Goal: Task Accomplishment & Management: Manage account settings

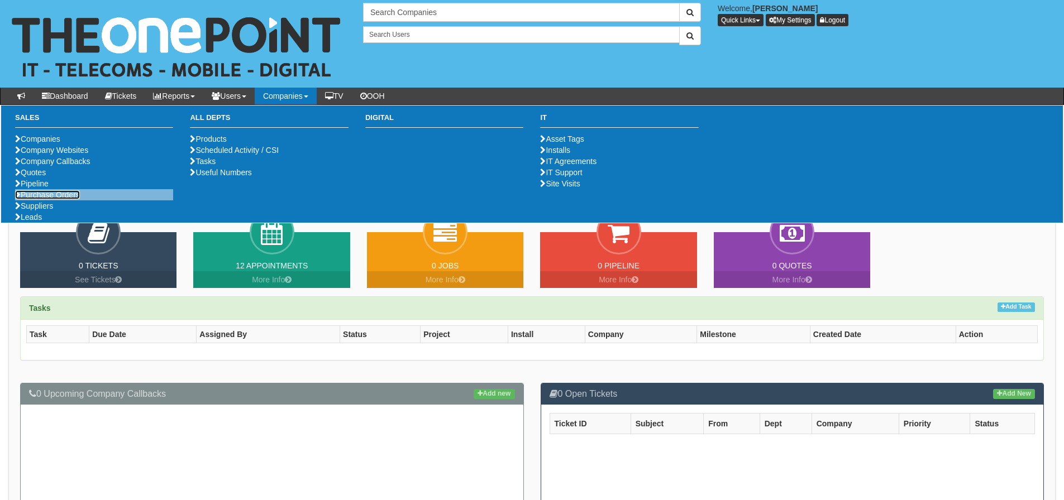
click at [52, 199] on link "Purchase Orders" at bounding box center [47, 194] width 65 height 9
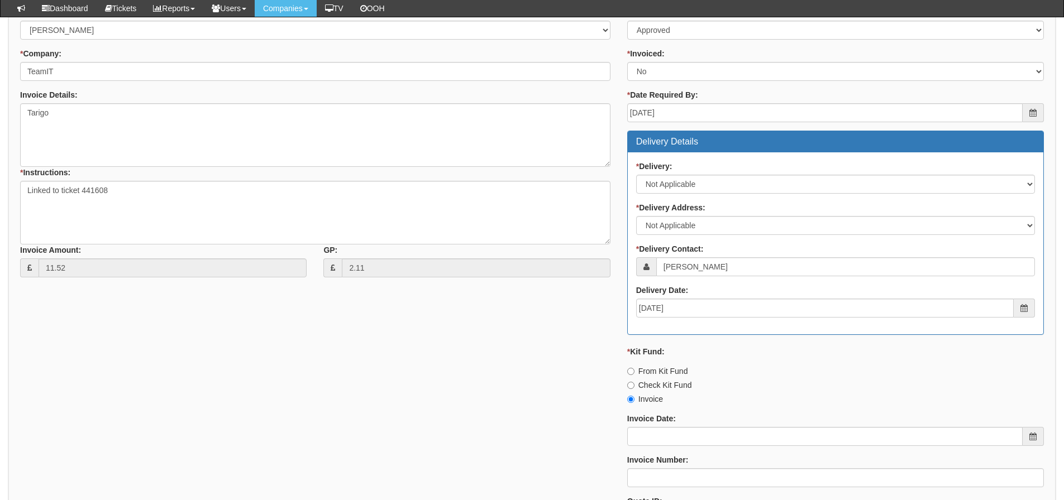
scroll to position [266, 0]
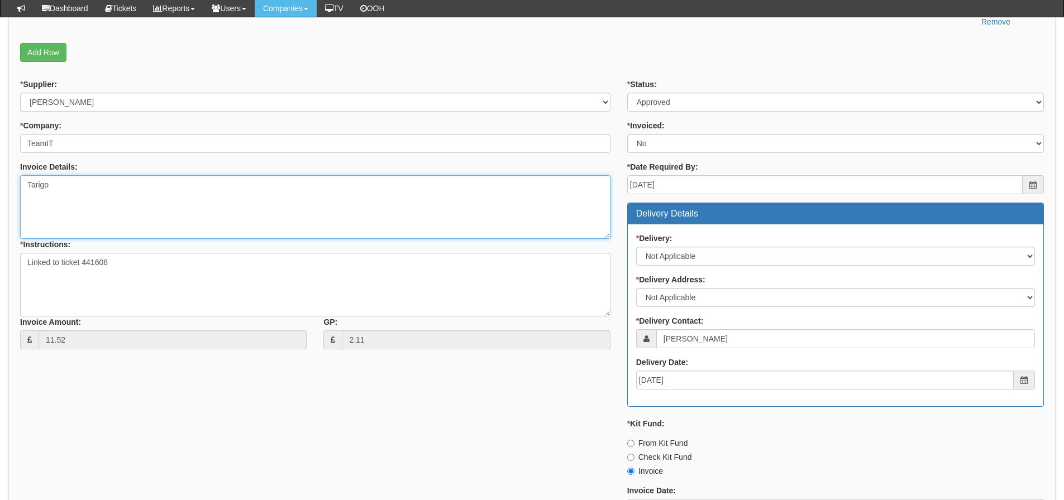
drag, startPoint x: 102, startPoint y: 186, endPoint x: 18, endPoint y: 188, distance: 83.8
click at [18, 188] on div "* Supplier: Select 123 REG.co.uk 1Password 3 4Gon AA Jones Electric Ltd Abzorb …" at bounding box center [315, 218] width 607 height 279
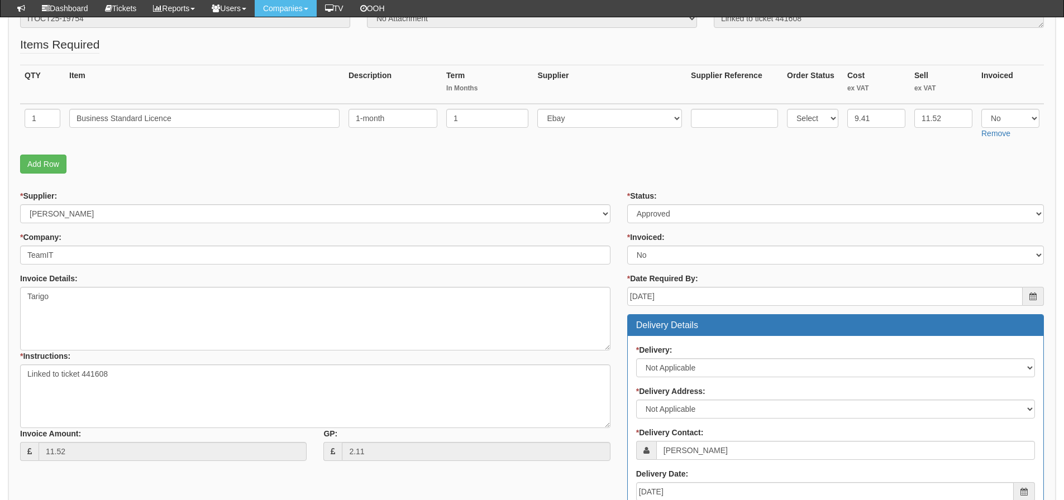
scroll to position [0, 0]
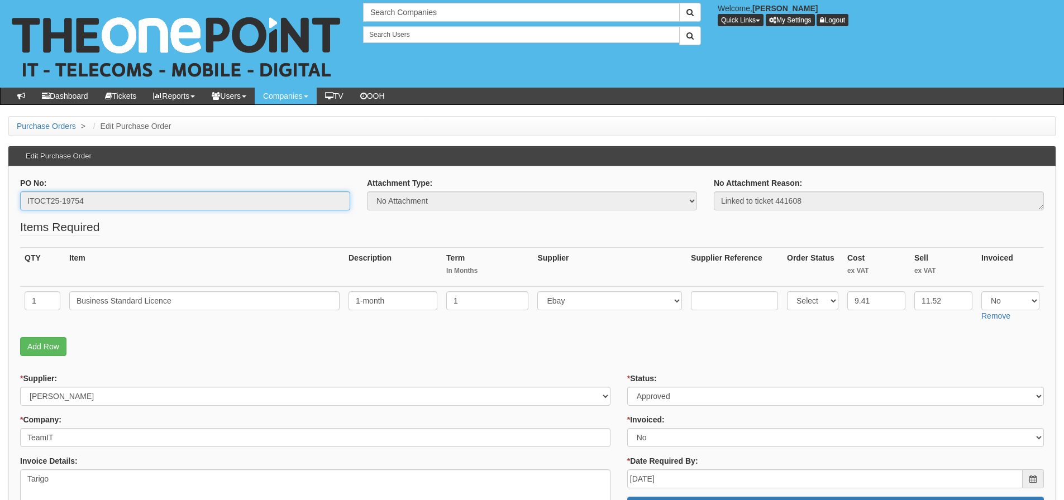
drag, startPoint x: 122, startPoint y: 199, endPoint x: 20, endPoint y: 199, distance: 101.6
click at [20, 199] on input "ITOCT25-19754" at bounding box center [185, 201] width 330 height 19
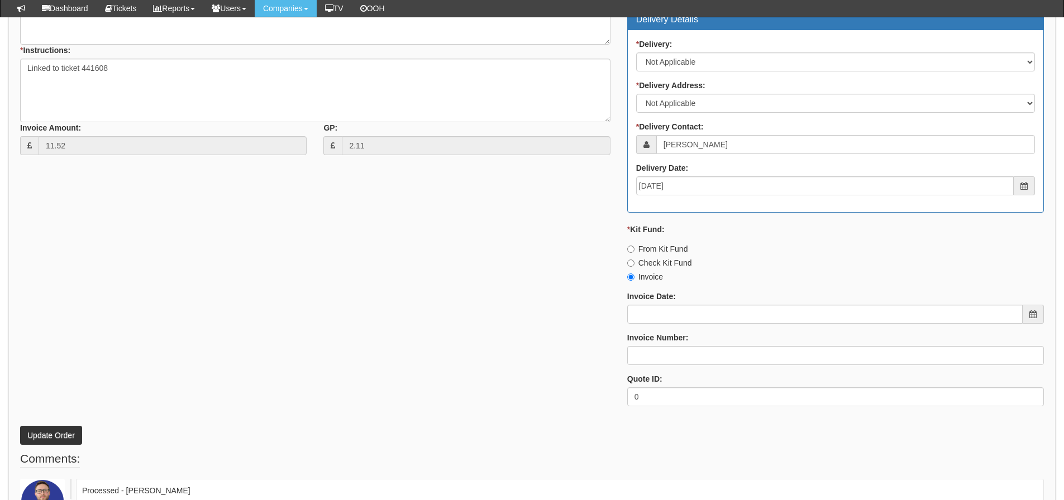
scroll to position [545, 0]
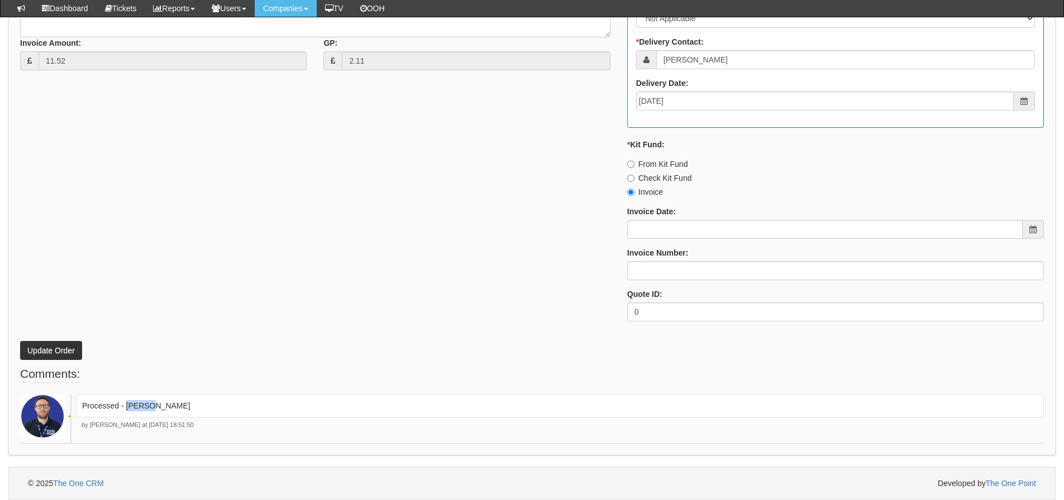
drag, startPoint x: 173, startPoint y: 408, endPoint x: 126, endPoint y: 410, distance: 46.4
click at [126, 410] on p "Processed - Ingram" at bounding box center [559, 405] width 955 height 11
copy p "[PERSON_NAME]"
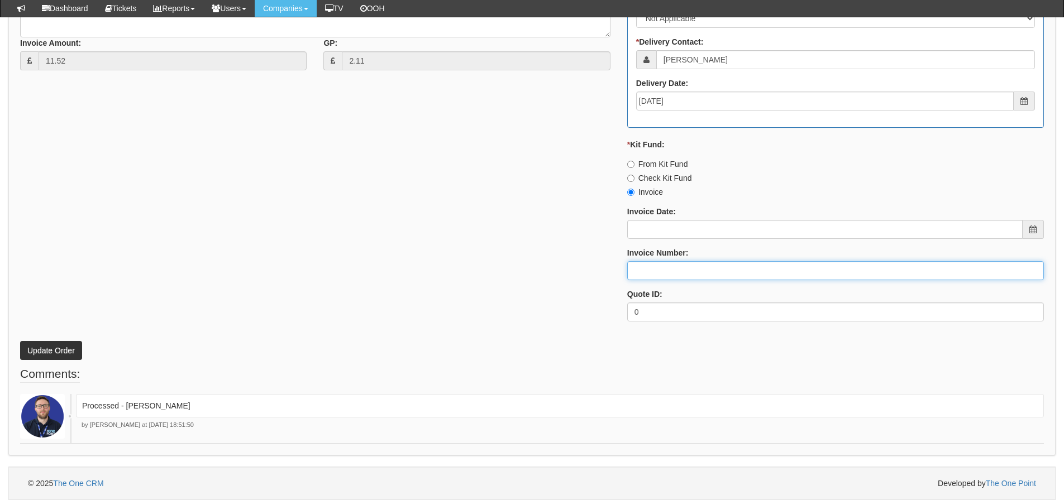
paste input "[PERSON_NAME]"
type input "[PERSON_NAME]"
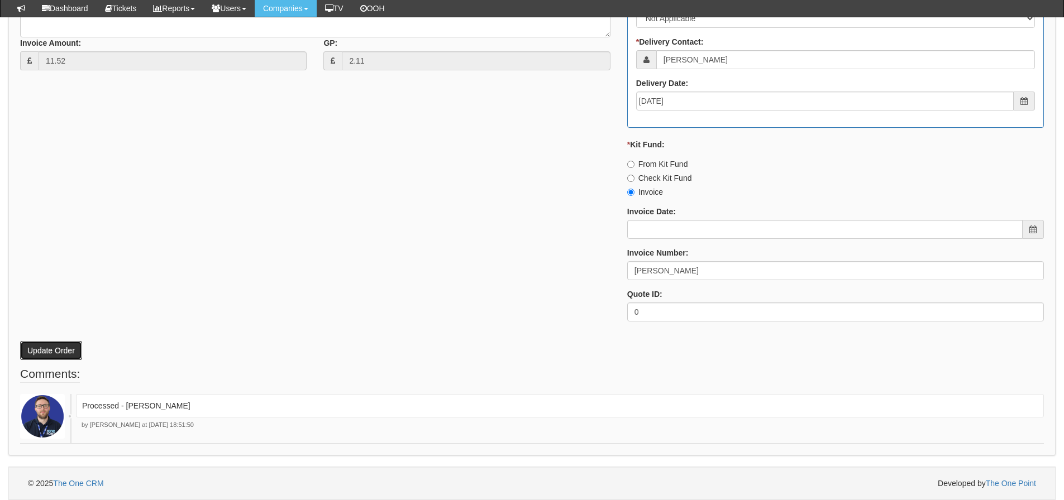
click at [80, 353] on button "Update Order" at bounding box center [51, 350] width 62 height 19
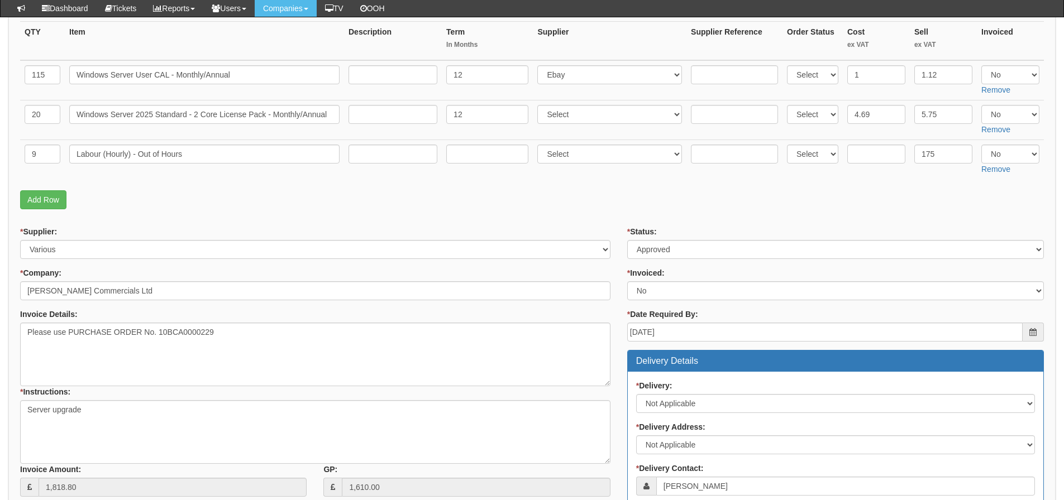
scroll to position [178, 0]
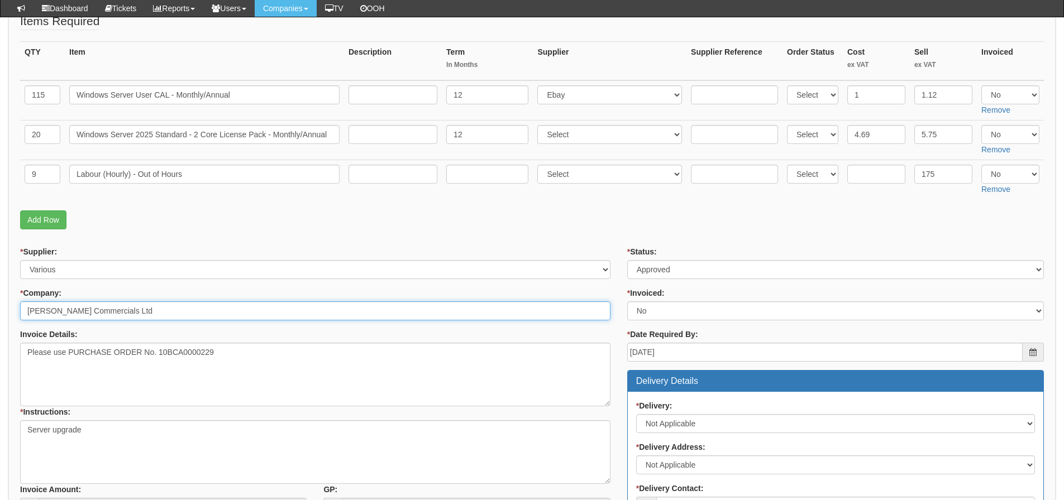
drag, startPoint x: 162, startPoint y: 314, endPoint x: 1, endPoint y: 309, distance: 161.4
click at [1, 309] on div "Purchase Orders > Edit Purchase Order Edit Purchase Order PO No: ITSEP25-19502 …" at bounding box center [532, 428] width 1064 height 1037
drag, startPoint x: 76, startPoint y: 138, endPoint x: 404, endPoint y: 132, distance: 328.4
click at [404, 132] on tr "20 Windows Server 2025 Standard - 2 Core License Pack - Monthly/Annual 12 Selec…" at bounding box center [532, 140] width 1024 height 40
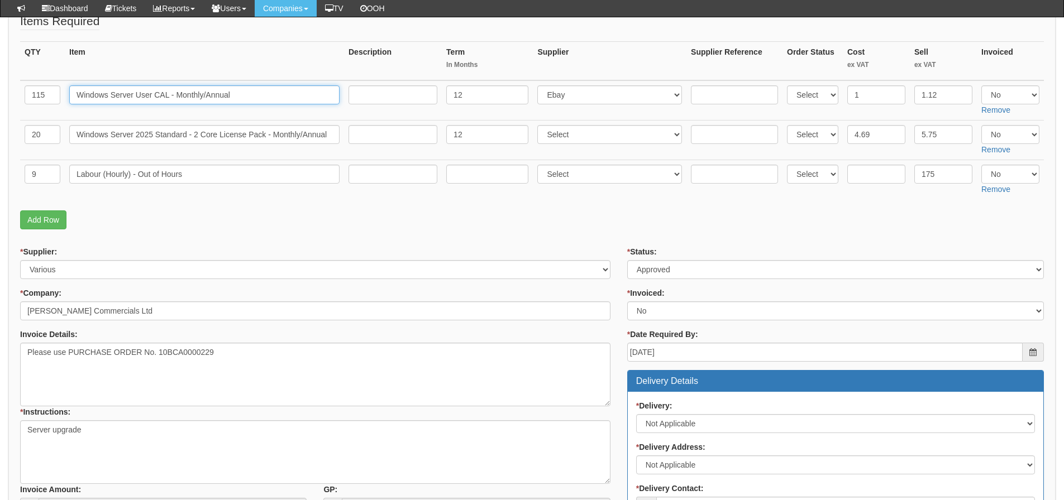
drag, startPoint x: 245, startPoint y: 89, endPoint x: 44, endPoint y: 116, distance: 202.2
click at [44, 116] on tr "115 Windows Server User CAL - Monthly/Annual 12 Select 123 REG.co.uk 1Password …" at bounding box center [532, 100] width 1024 height 40
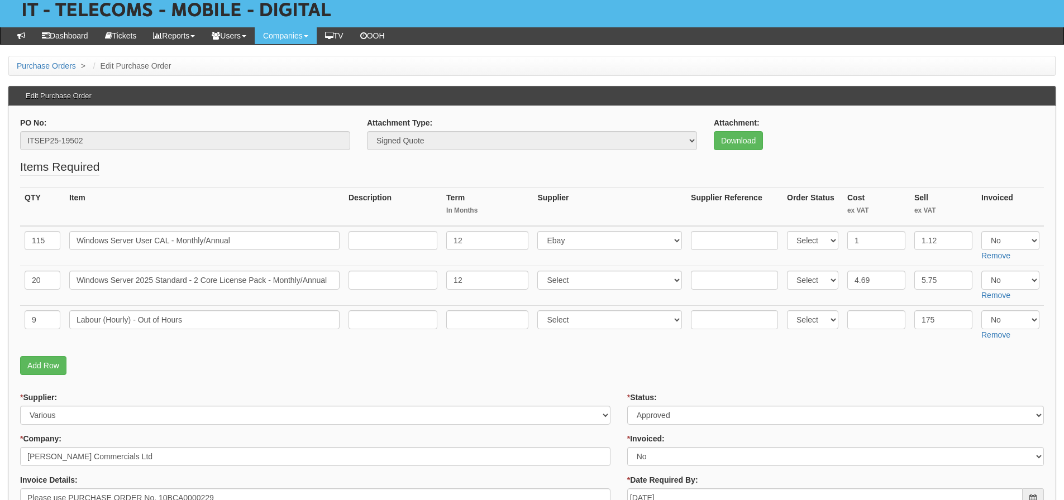
scroll to position [10, 0]
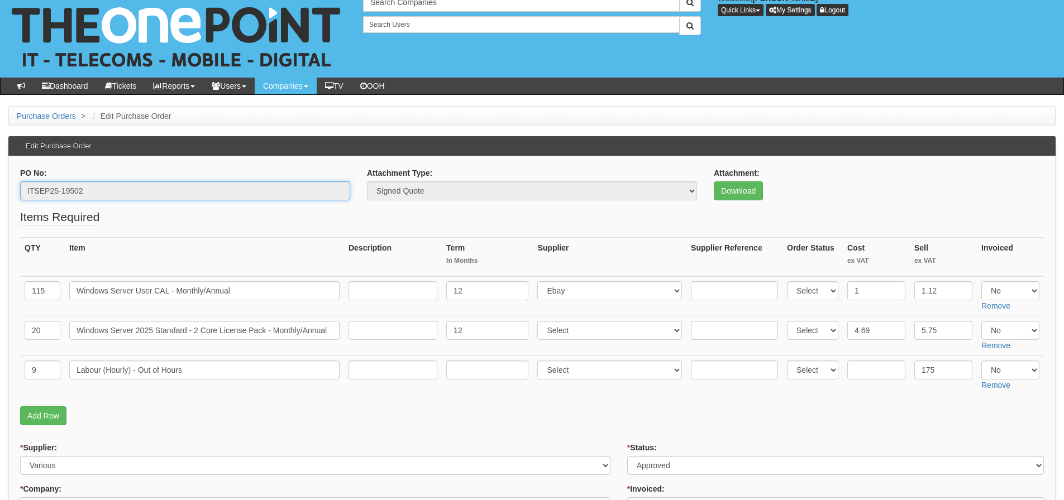
drag, startPoint x: 109, startPoint y: 192, endPoint x: 22, endPoint y: 199, distance: 87.4
click at [22, 199] on input "ITSEP25-19502" at bounding box center [185, 190] width 330 height 19
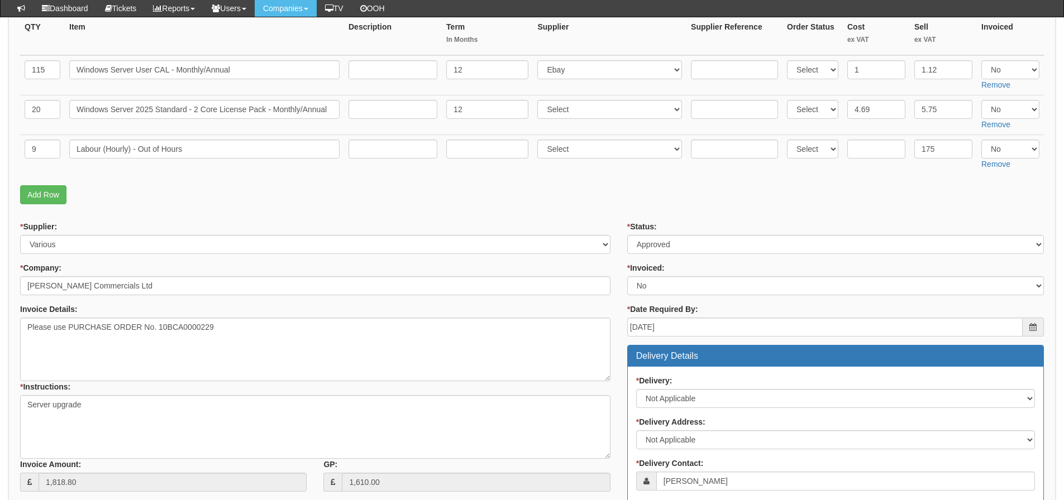
scroll to position [178, 0]
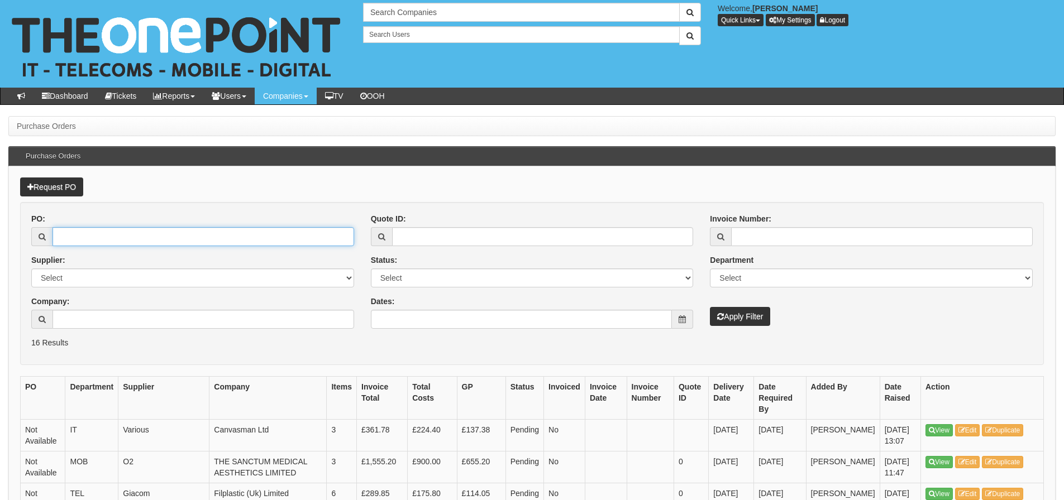
click at [79, 240] on input "PO:" at bounding box center [203, 236] width 302 height 19
type input "17833"
click at [710, 307] on button "Apply Filter" at bounding box center [740, 316] width 60 height 19
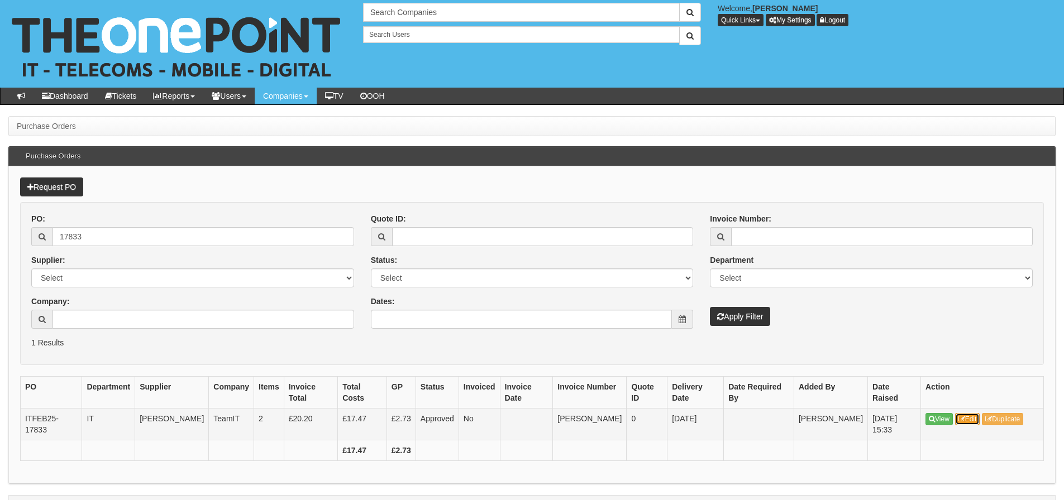
click at [973, 413] on link "Edit" at bounding box center [967, 419] width 25 height 12
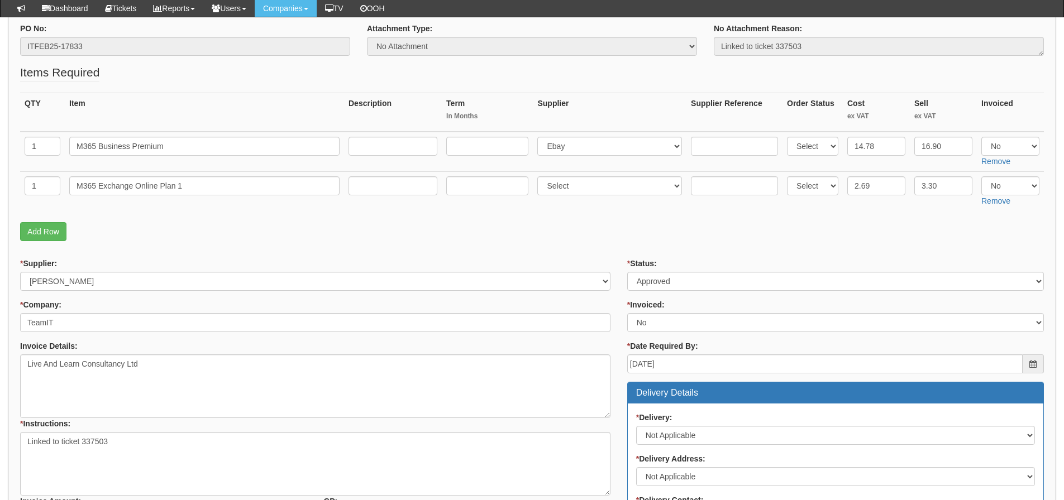
scroll to position [78, 0]
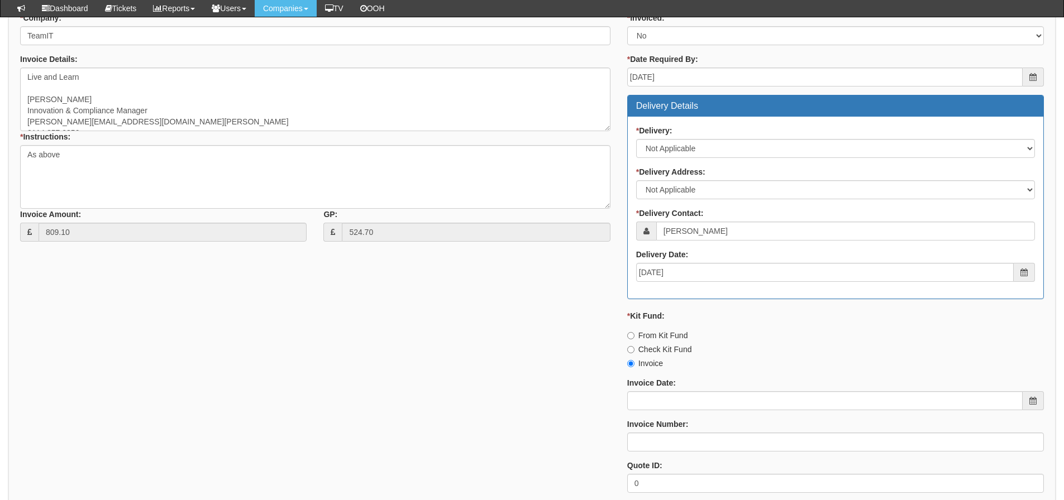
scroll to position [819, 0]
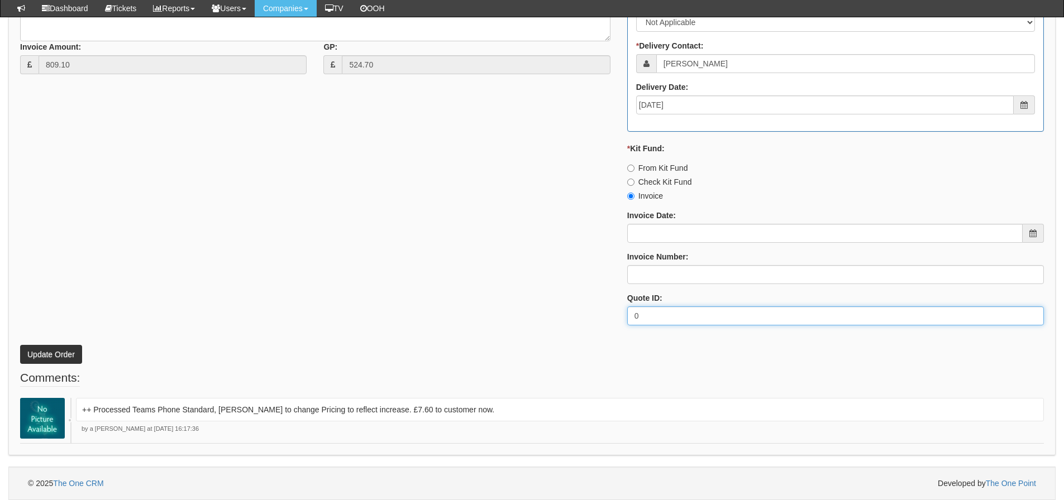
click at [135, 303] on div "* Supplier: Select 123 [DOMAIN_NAME] 1Password 3 4Gon [PERSON_NAME] Electric Lt…" at bounding box center [532, 68] width 1040 height 531
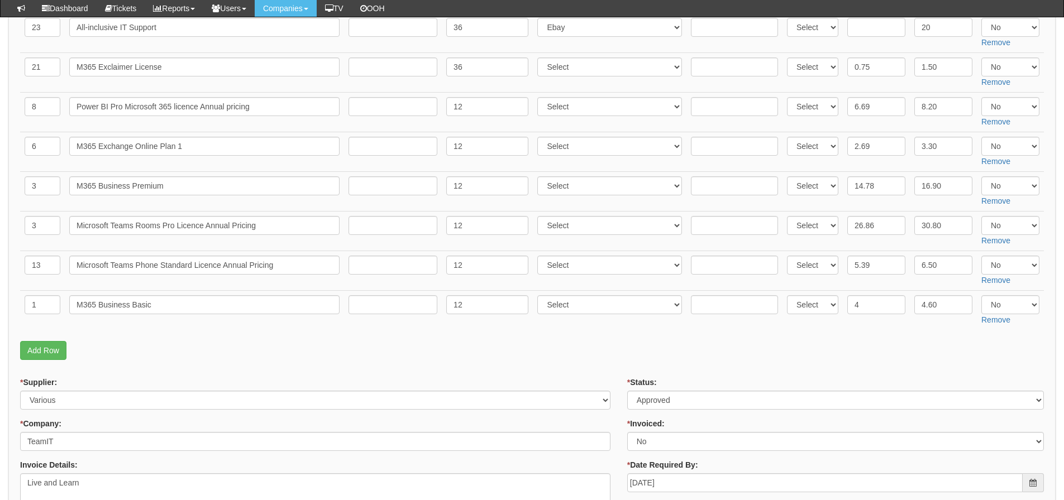
scroll to position [93, 0]
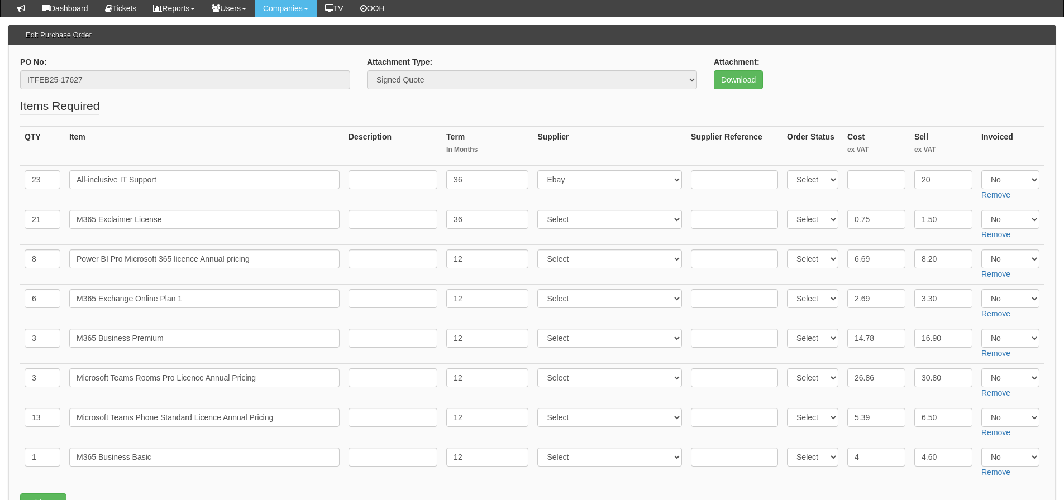
click at [148, 144] on th "Item" at bounding box center [204, 145] width 279 height 39
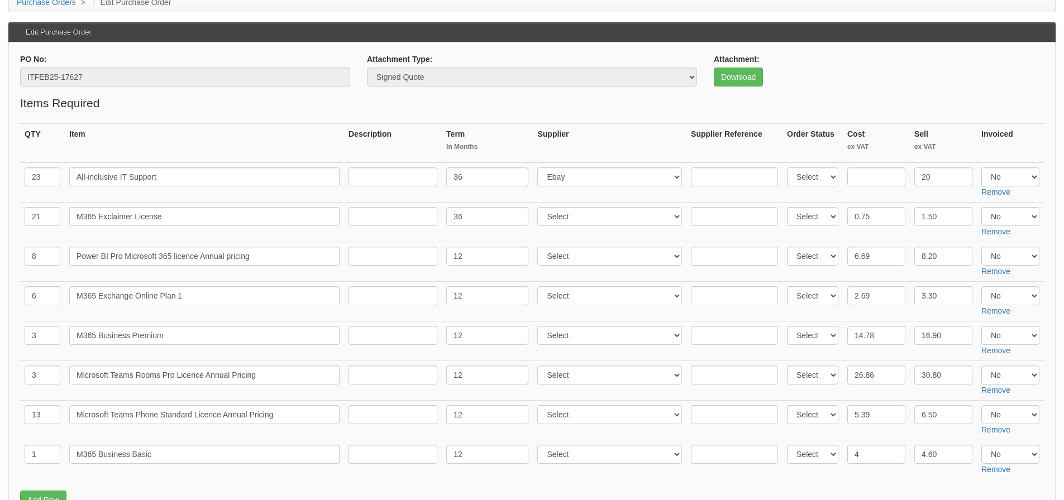
scroll to position [0, 0]
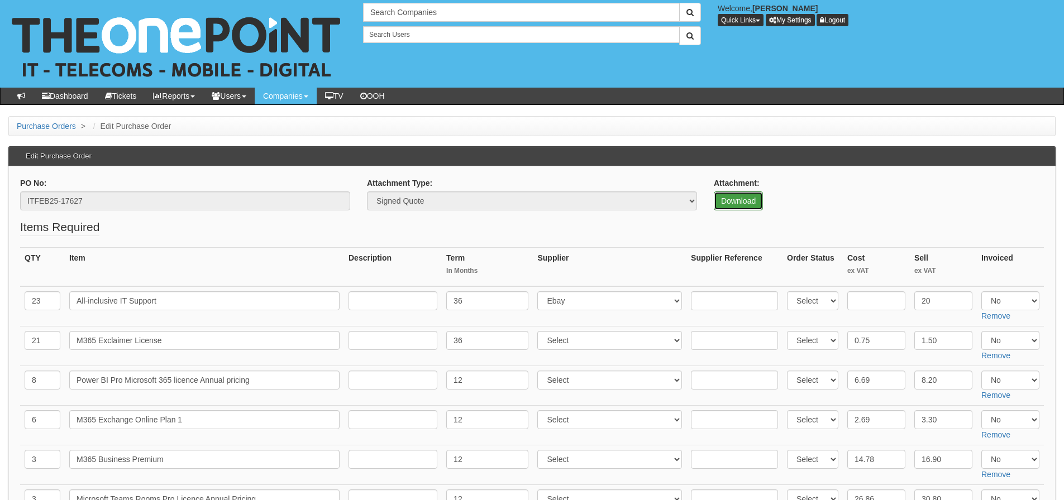
click at [738, 203] on link "Download" at bounding box center [738, 201] width 49 height 19
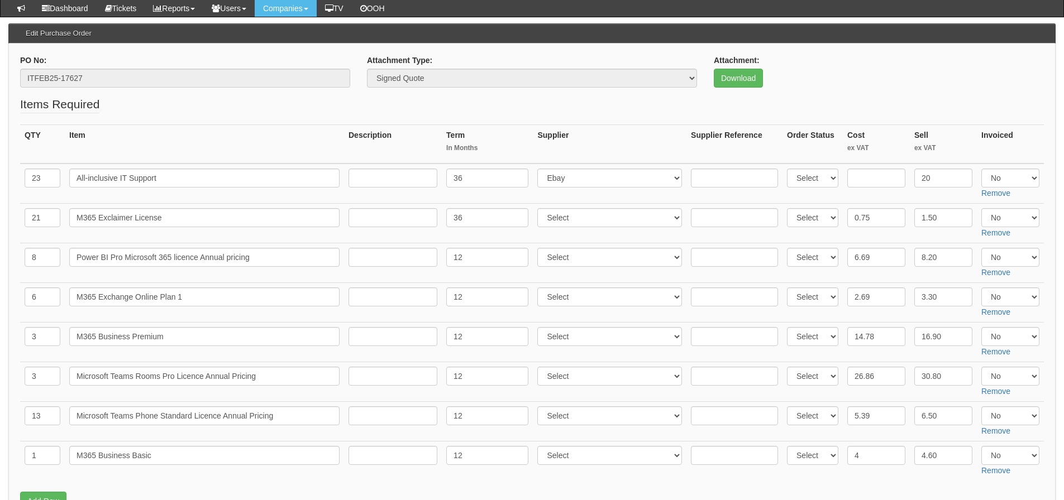
scroll to position [93, 0]
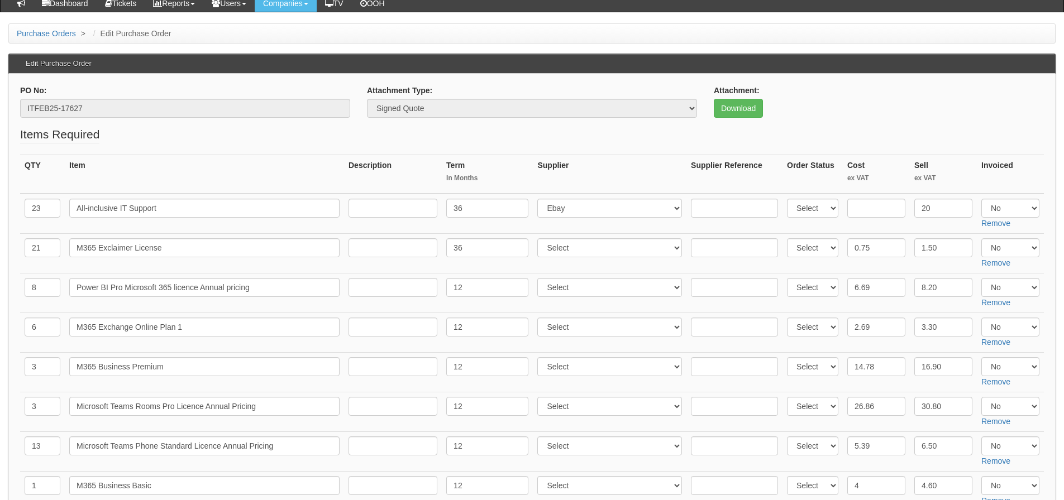
scroll to position [92, 0]
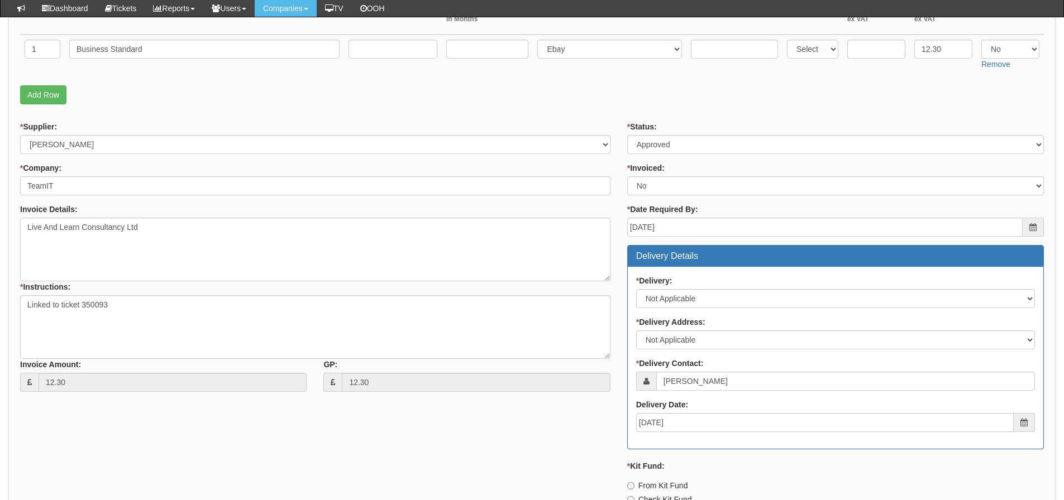
scroll to position [391, 0]
